Goal: Check status: Check status

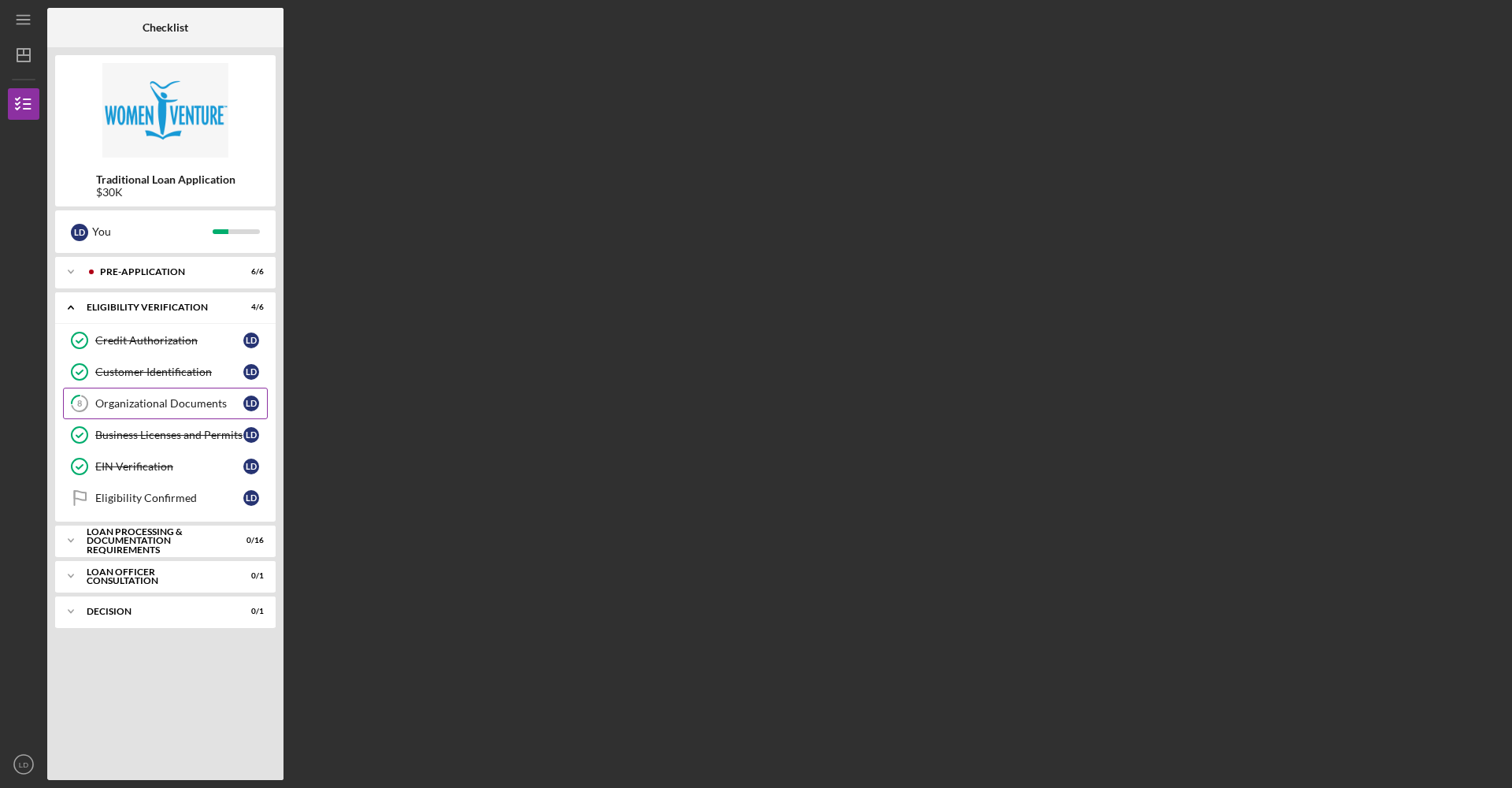
click at [198, 410] on link "8 Organizational Documents [PERSON_NAME]" at bounding box center [165, 403] width 204 height 31
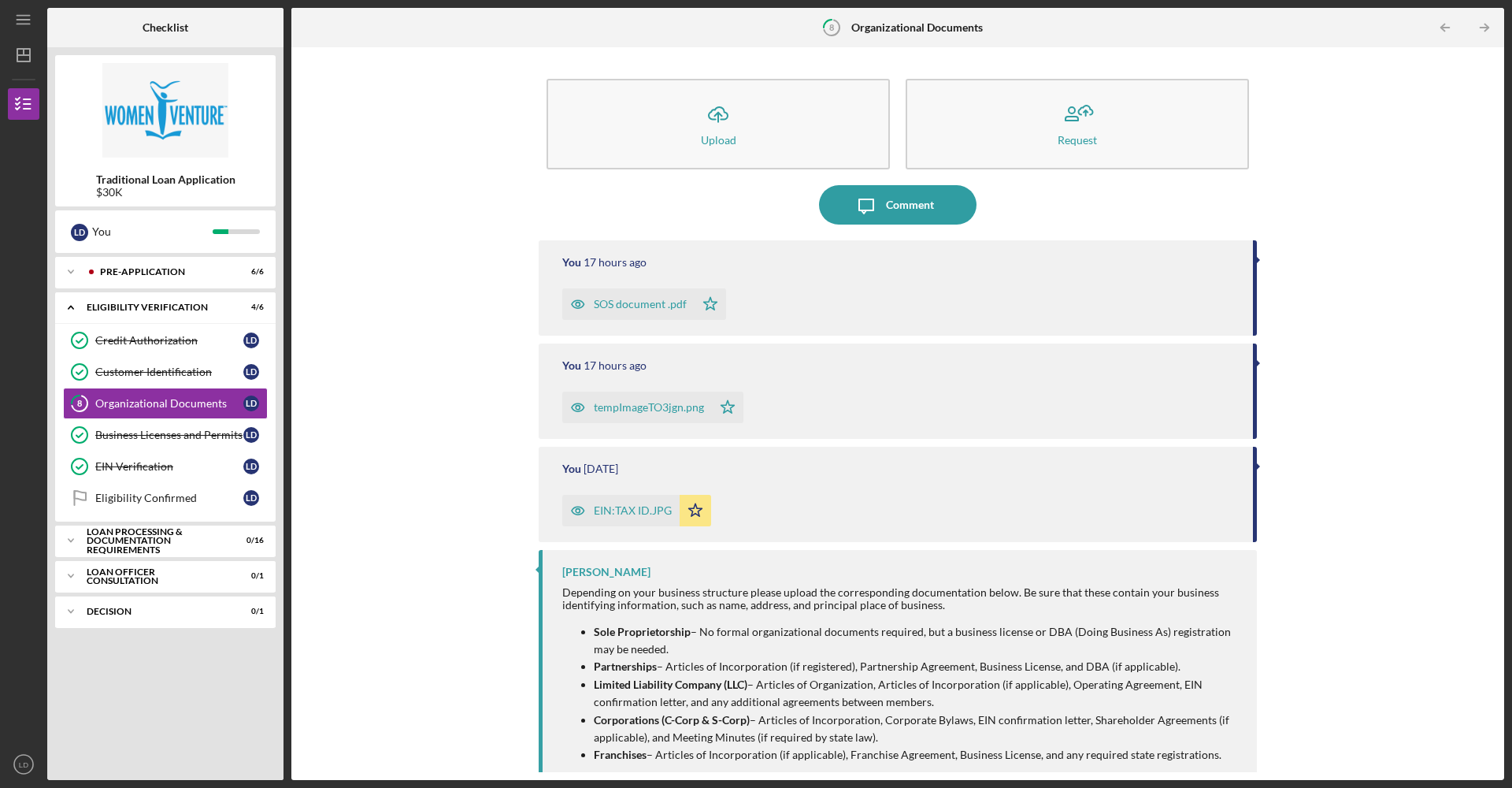
scroll to position [57, 0]
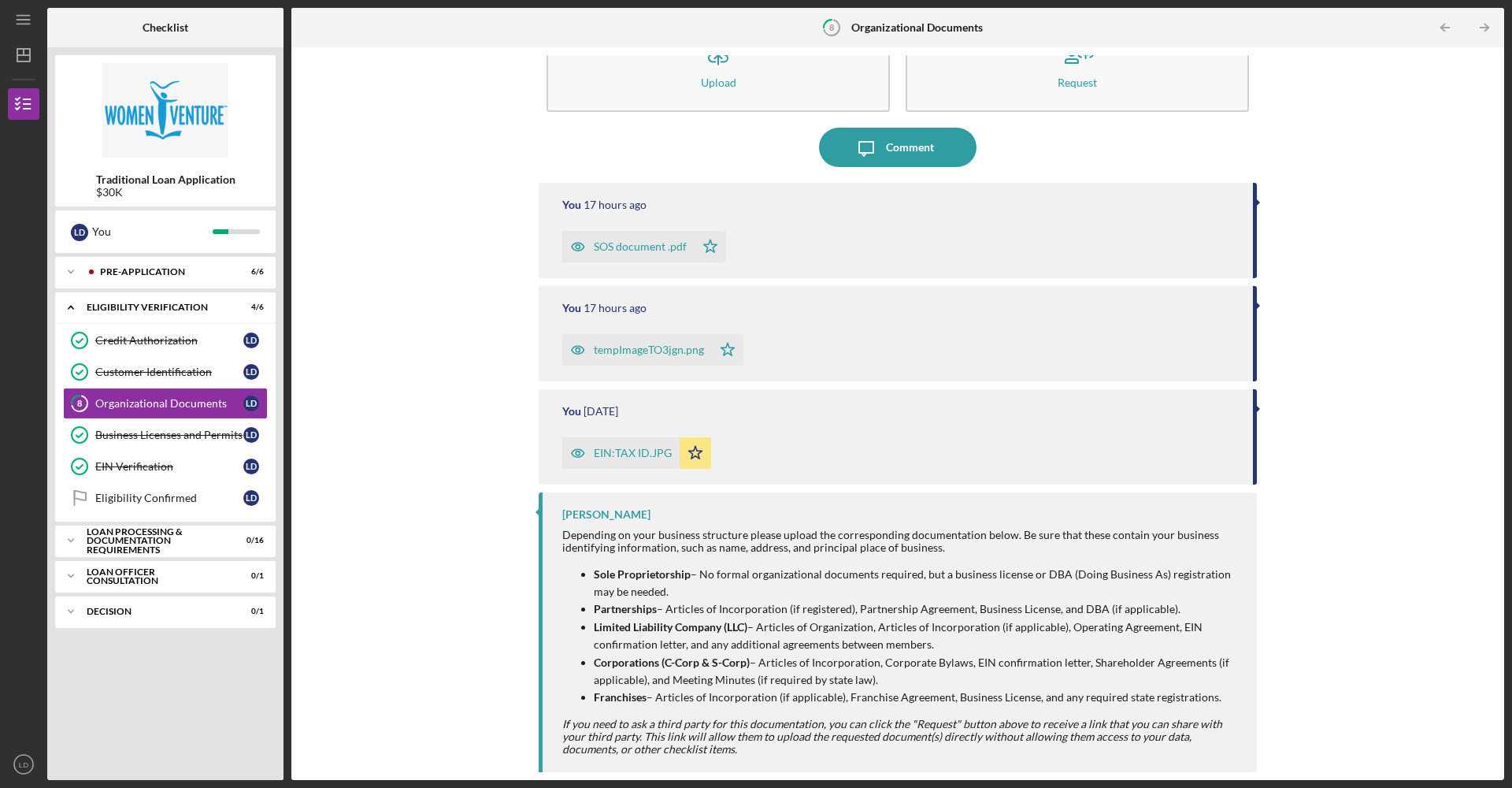
click at [638, 249] on div "SOS document .pdf" at bounding box center [640, 246] width 93 height 13
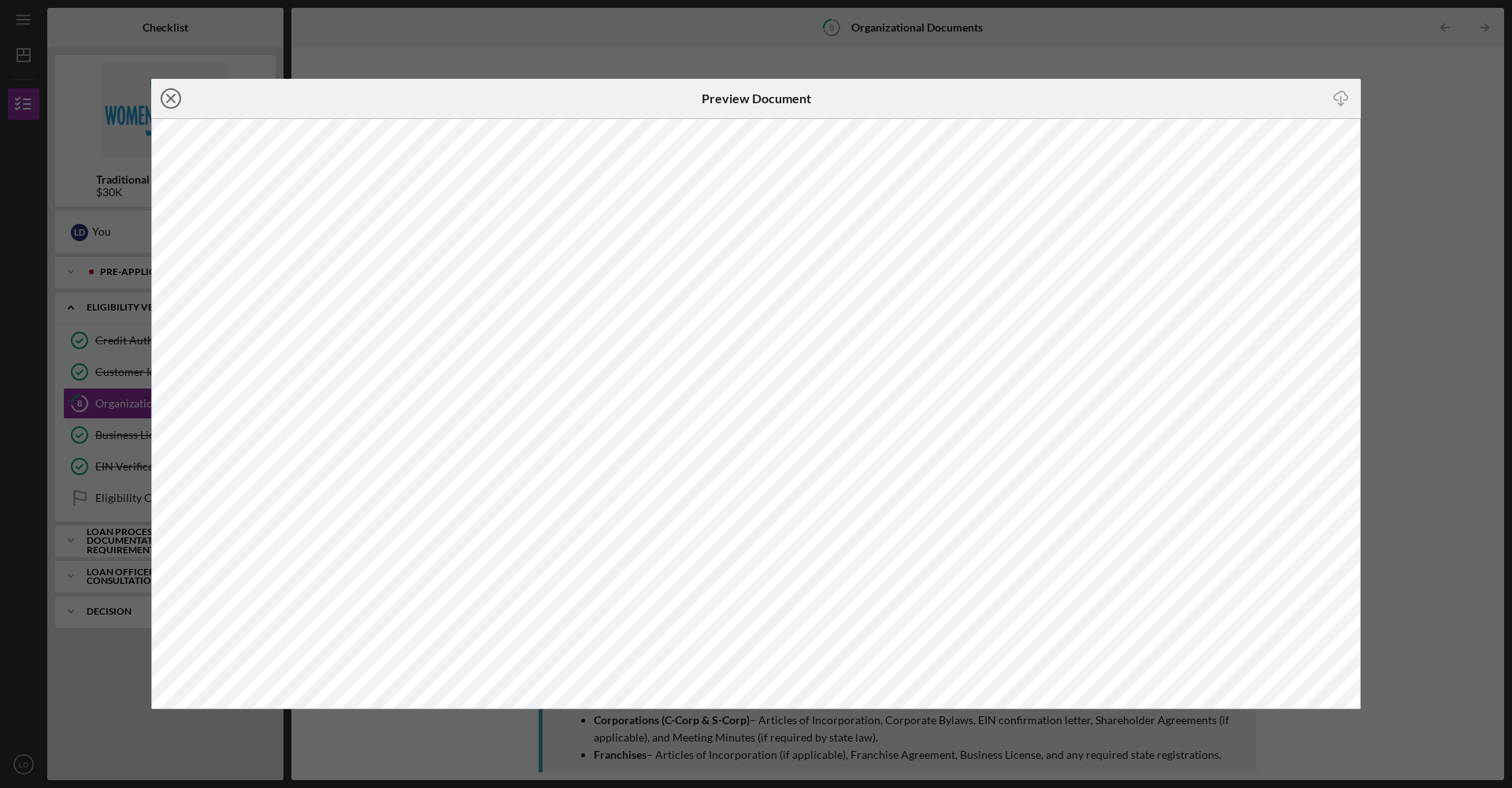
click at [166, 101] on icon "Icon/Close" at bounding box center [171, 98] width 40 height 40
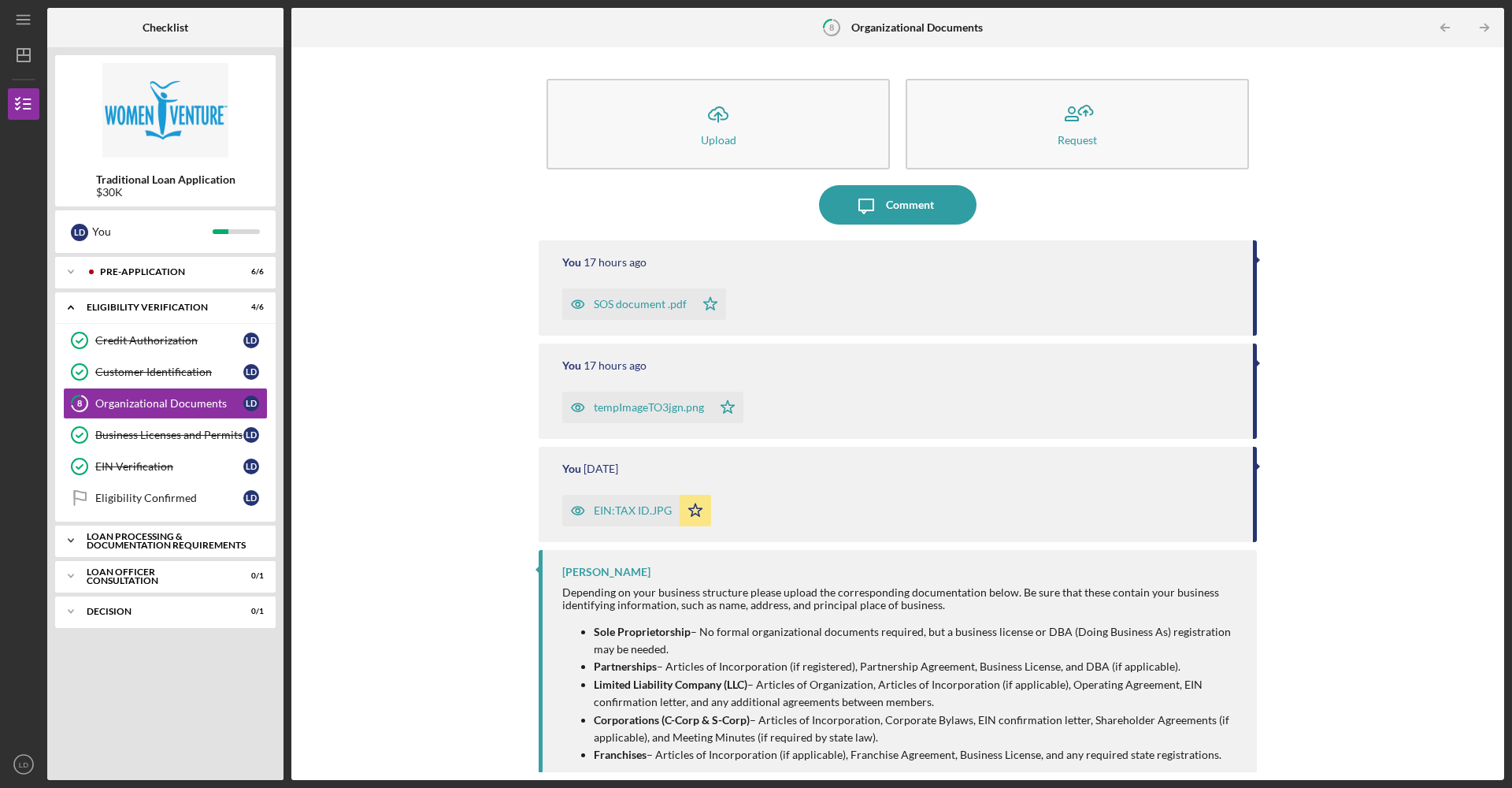
click at [204, 544] on div "Loan Processing & Documentation Requirements" at bounding box center [171, 541] width 170 height 18
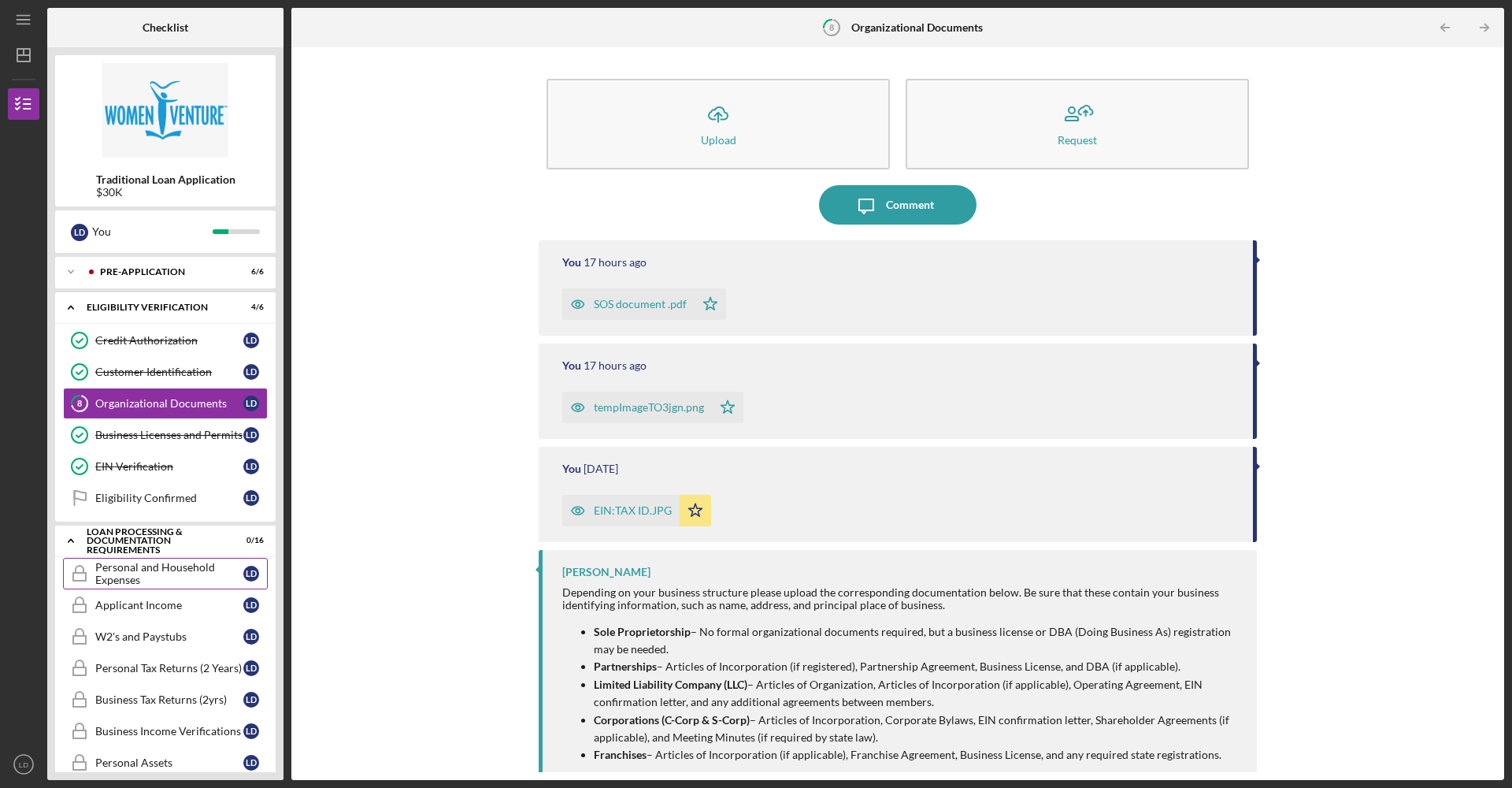
click at [196, 573] on div "Personal and Household Expenses" at bounding box center [169, 573] width 148 height 25
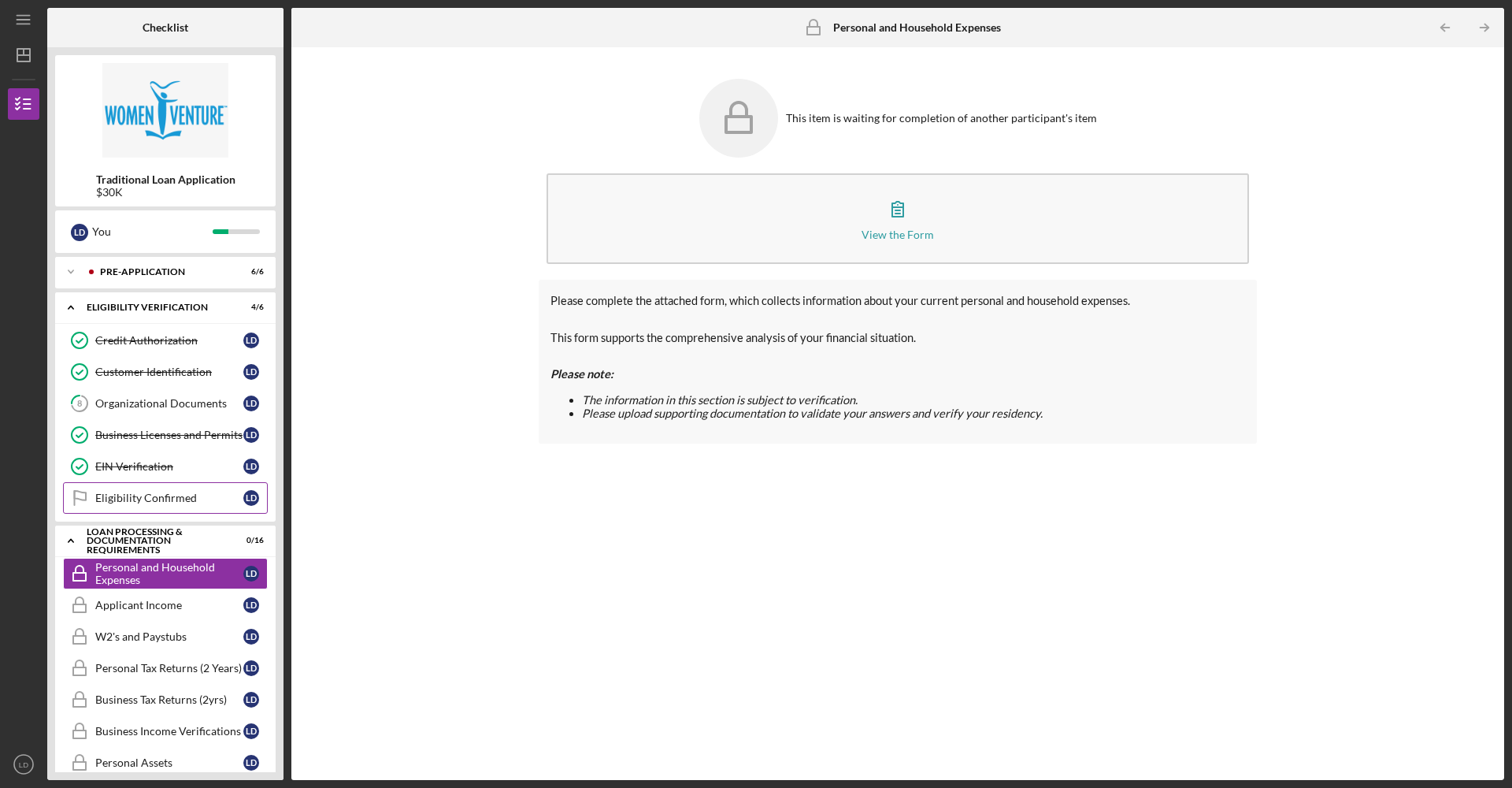
click at [163, 503] on div "Eligibility Confirmed" at bounding box center [169, 497] width 148 height 13
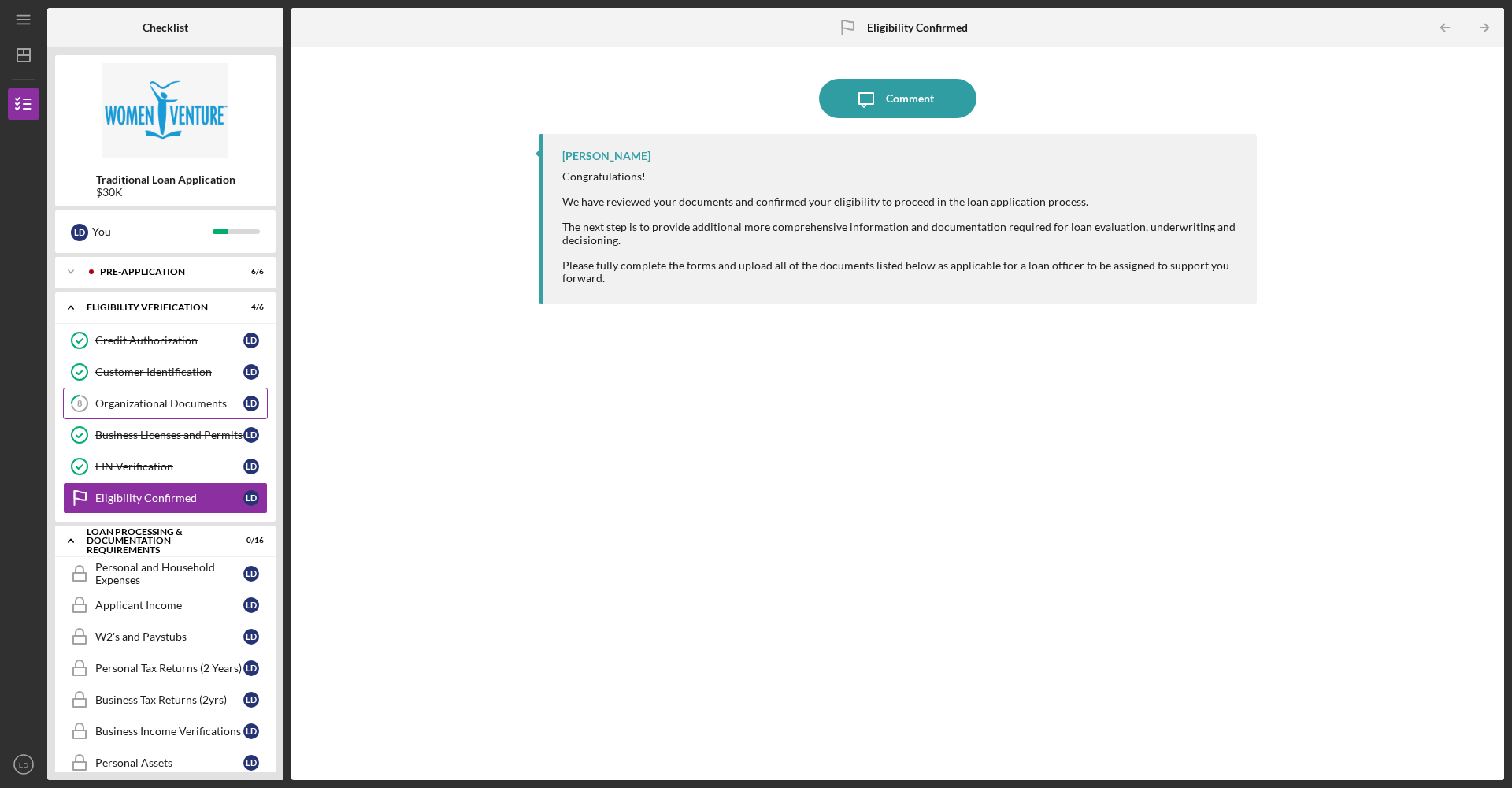
click at [147, 405] on div "Organizational Documents" at bounding box center [169, 403] width 148 height 13
